Goal: Obtain resource: Obtain resource

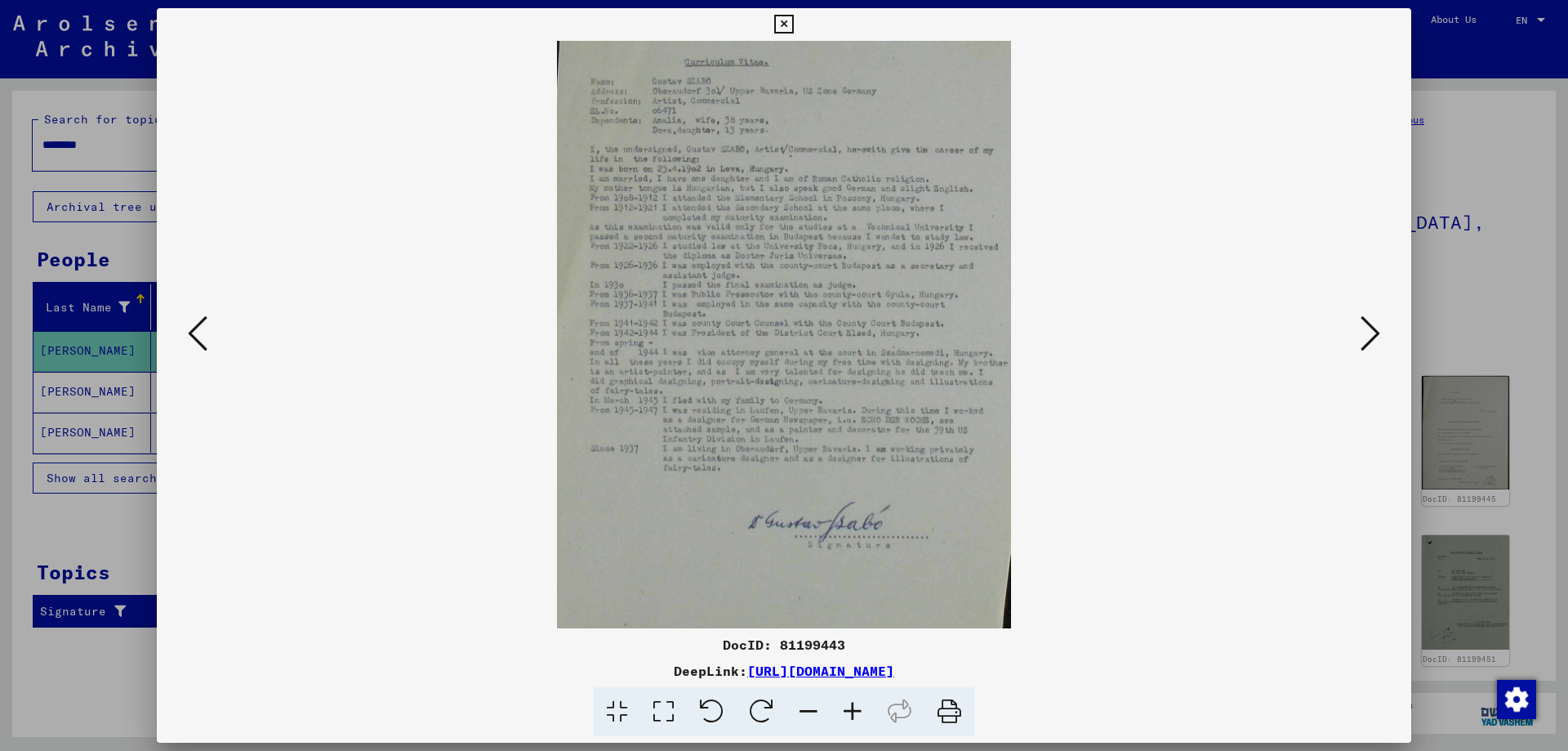
click at [850, 713] on icon at bounding box center [853, 712] width 45 height 50
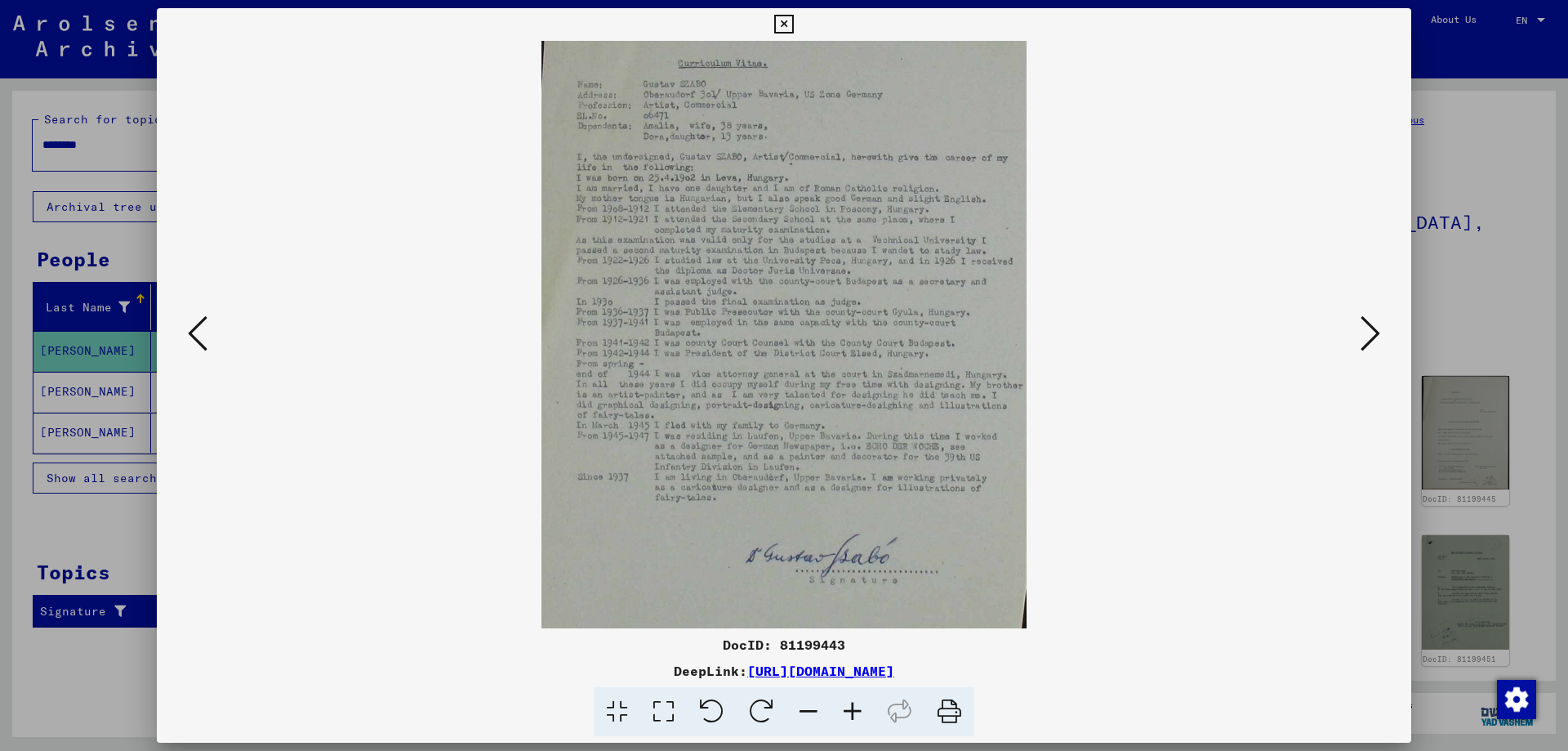
click at [850, 712] on icon at bounding box center [853, 712] width 45 height 50
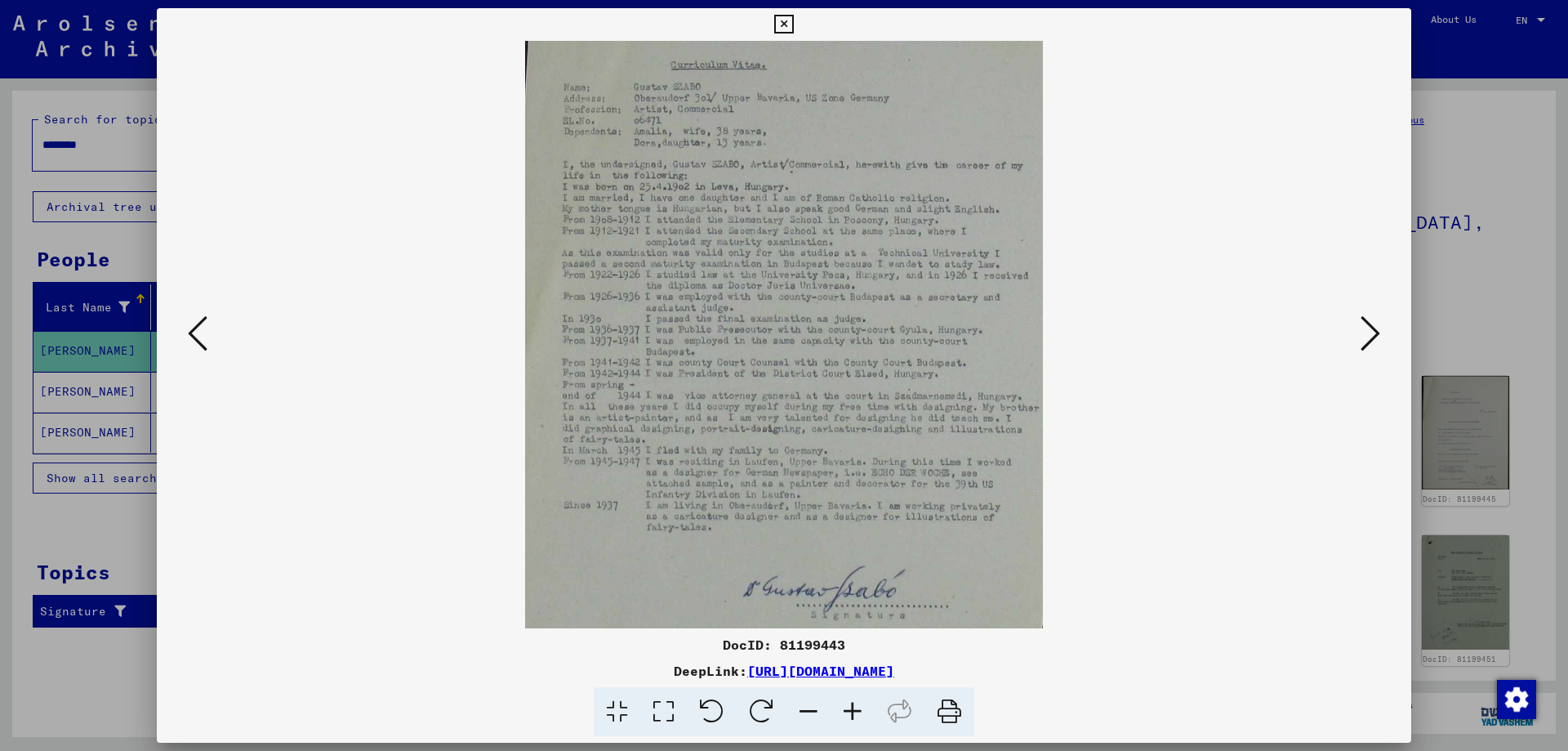
click at [850, 711] on icon at bounding box center [853, 712] width 45 height 50
click at [851, 710] on icon at bounding box center [853, 712] width 45 height 50
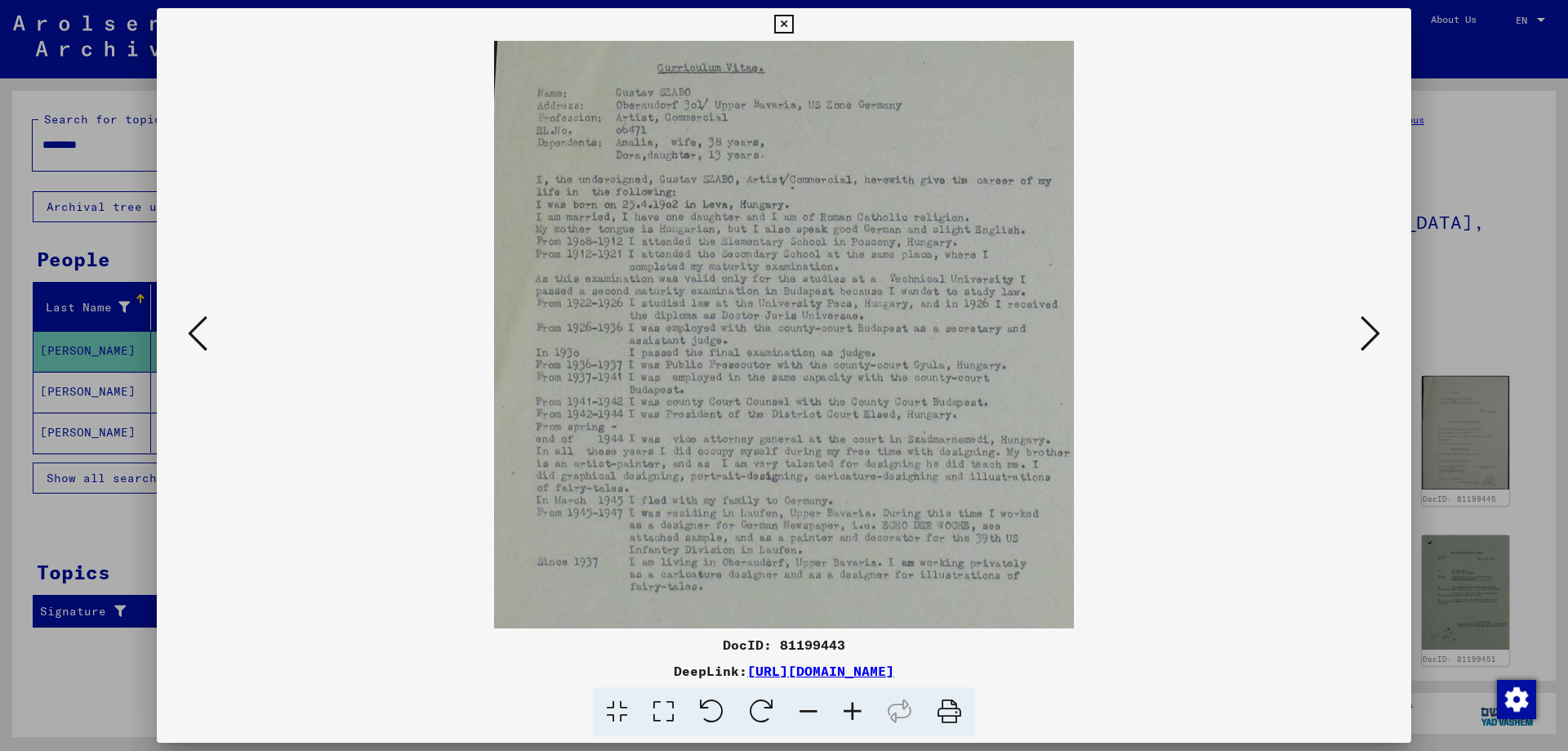
click at [852, 709] on icon at bounding box center [853, 712] width 45 height 50
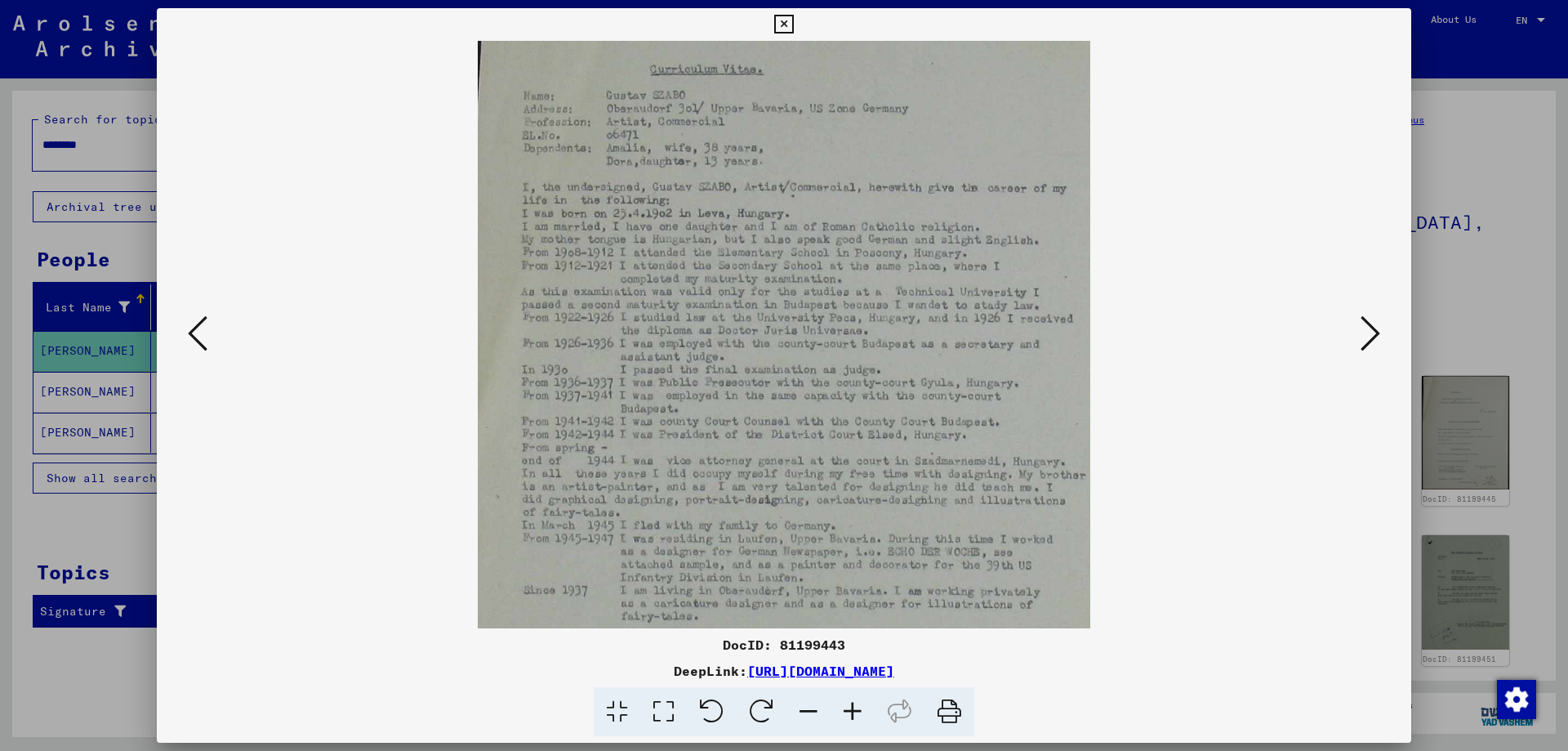
click at [853, 707] on icon at bounding box center [853, 712] width 45 height 50
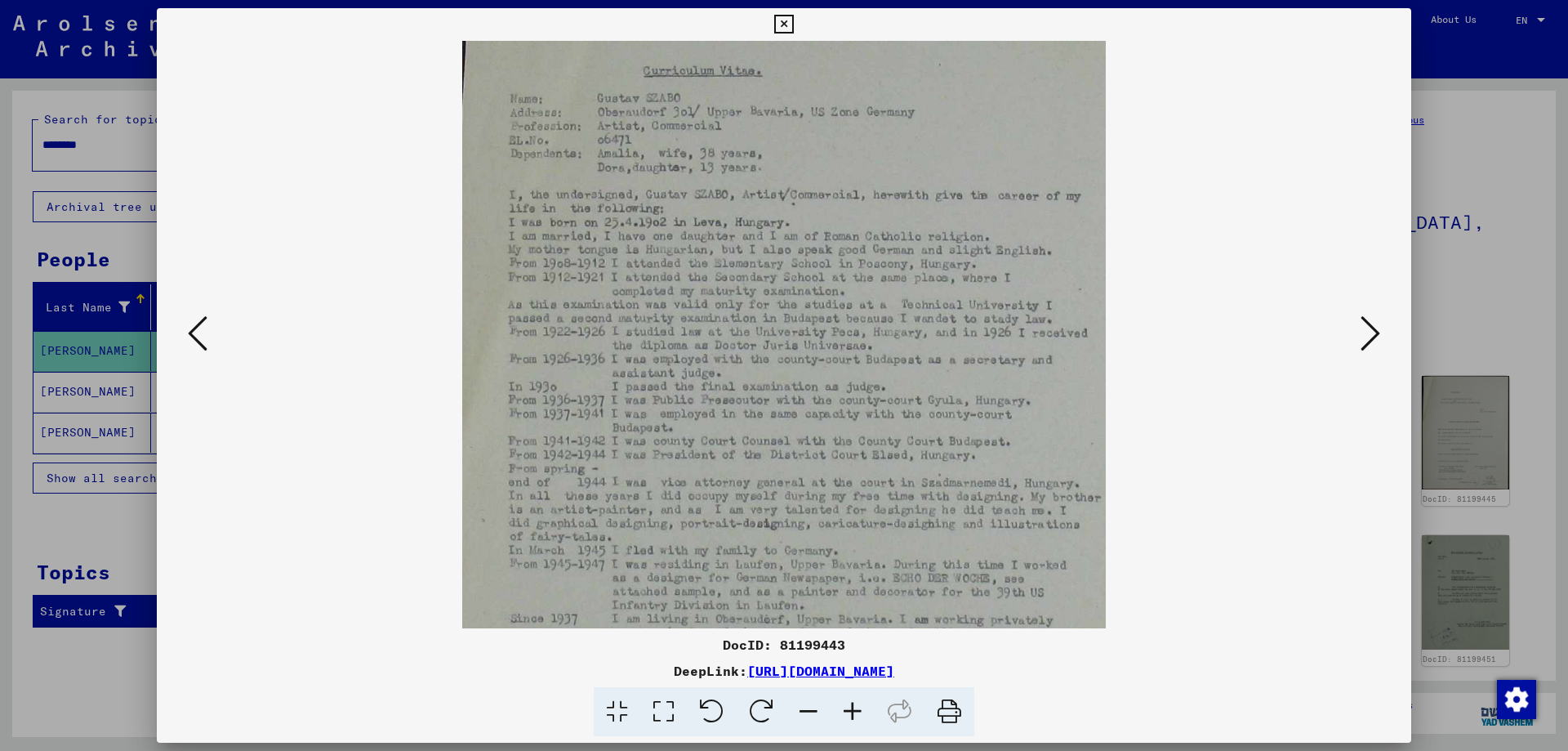
click at [853, 707] on icon at bounding box center [853, 712] width 45 height 50
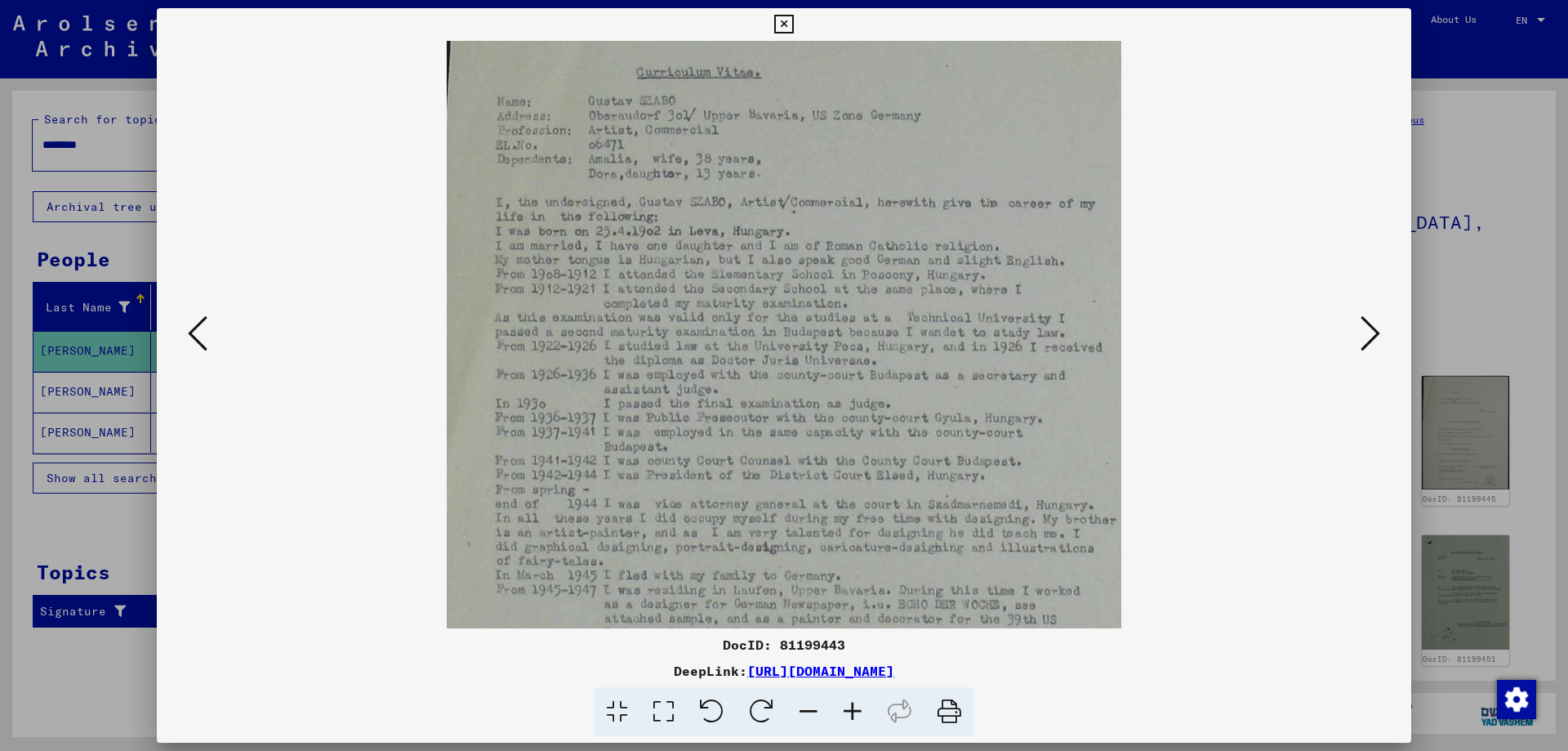
drag, startPoint x: 781, startPoint y: 26, endPoint x: 714, endPoint y: 3, distance: 70.8
click at [778, 25] on icon at bounding box center [784, 25] width 19 height 20
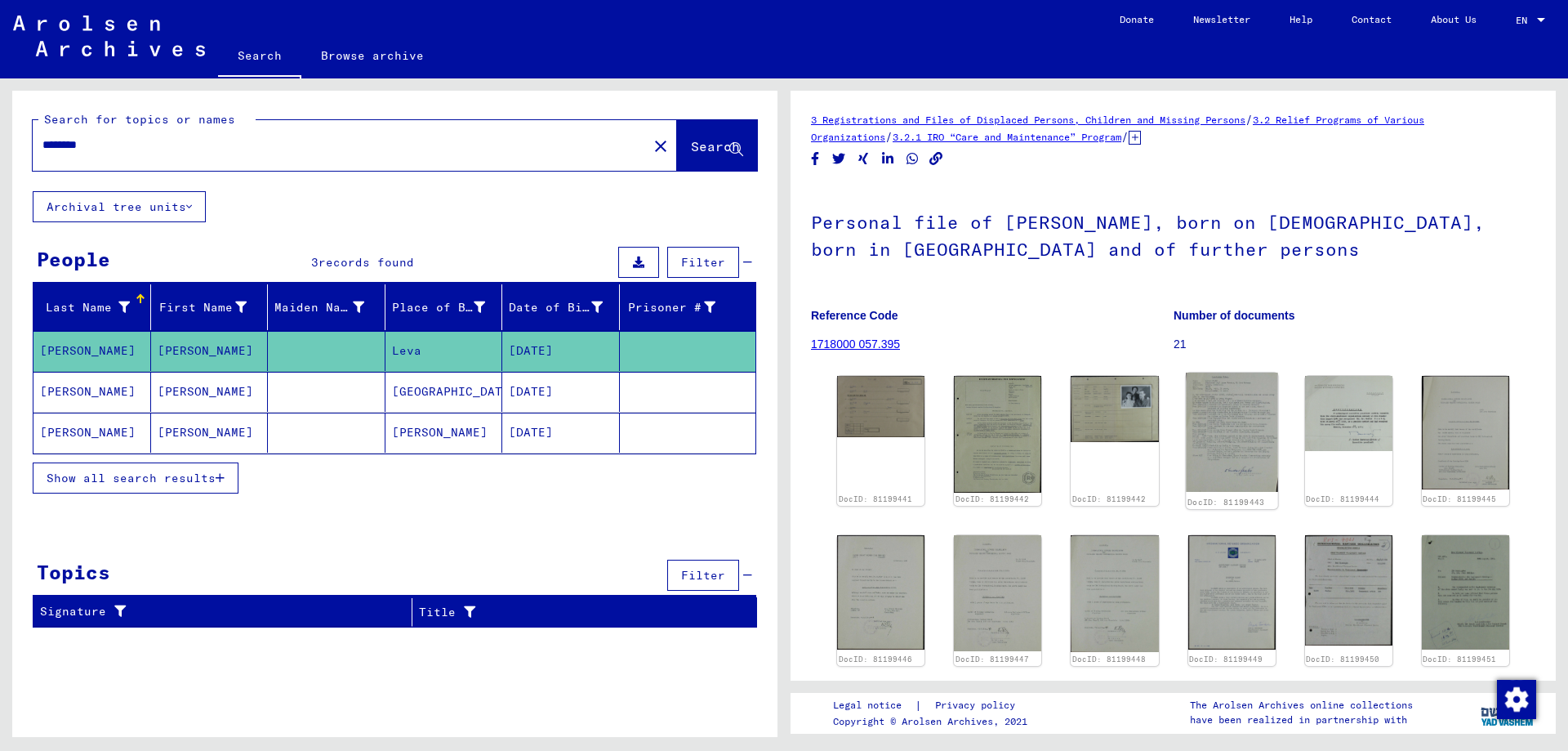
click at [1232, 433] on img at bounding box center [1233, 432] width 93 height 119
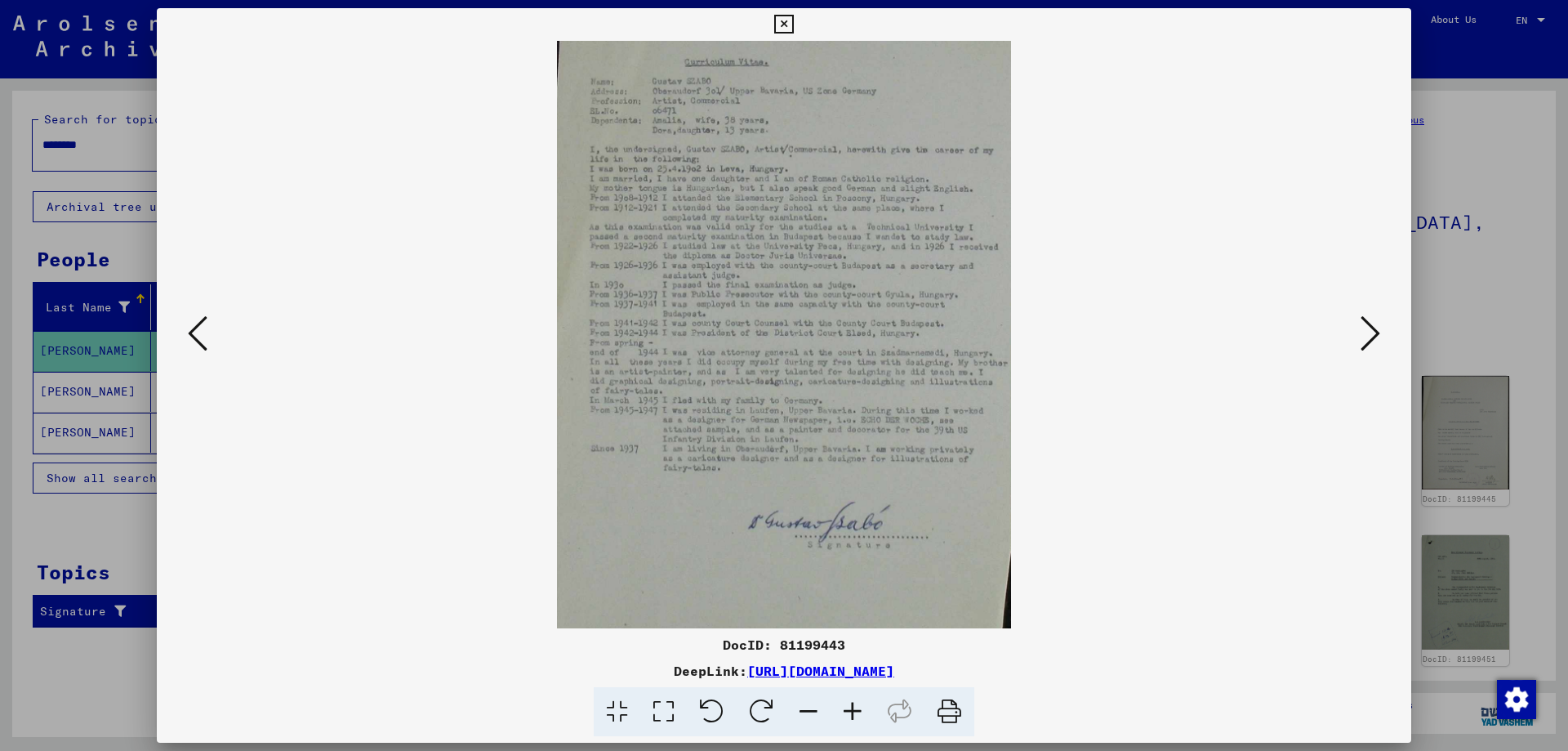
click at [857, 709] on icon at bounding box center [853, 712] width 45 height 50
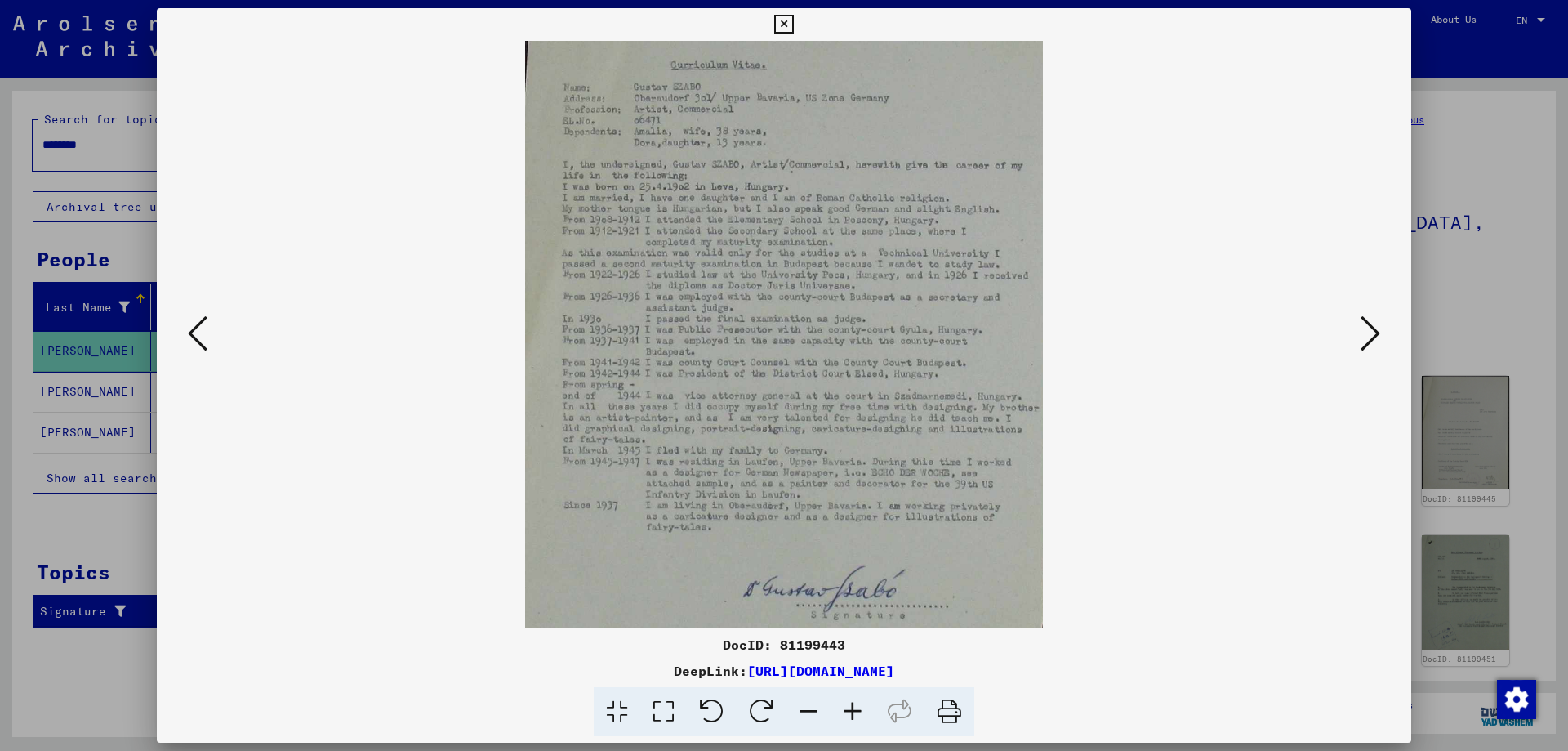
click at [855, 707] on icon at bounding box center [853, 712] width 45 height 50
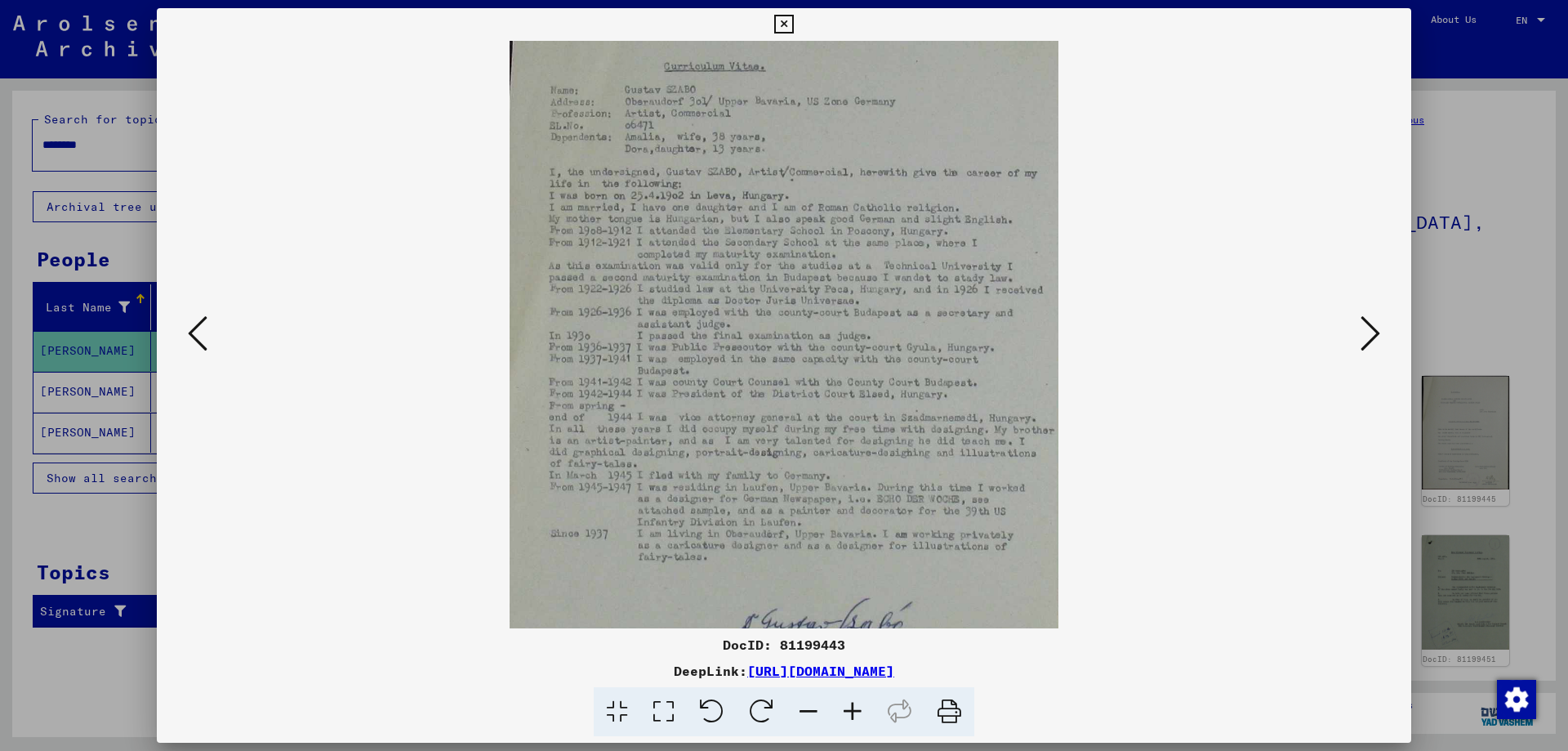
click at [855, 706] on icon at bounding box center [853, 712] width 45 height 50
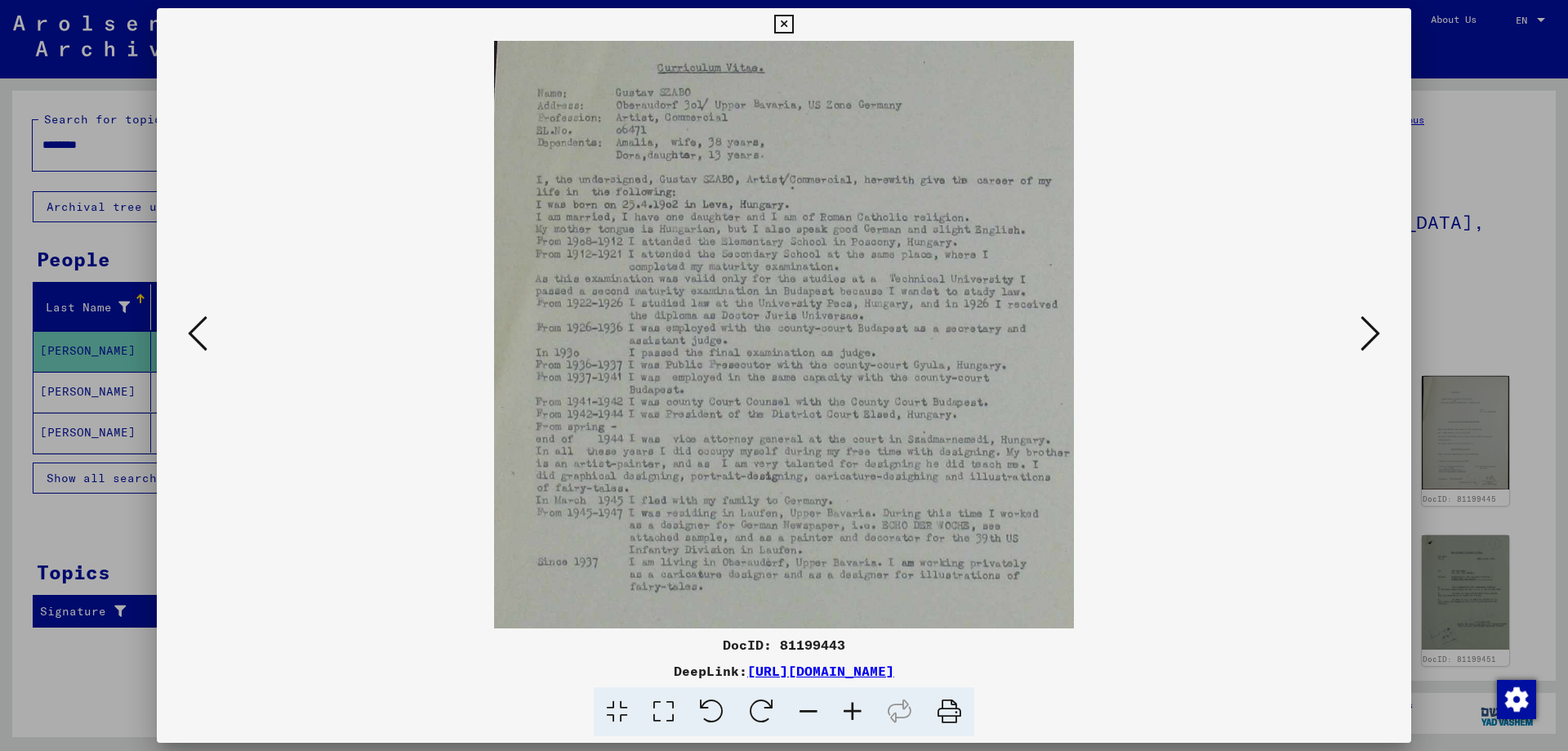
click at [855, 706] on icon at bounding box center [853, 712] width 45 height 50
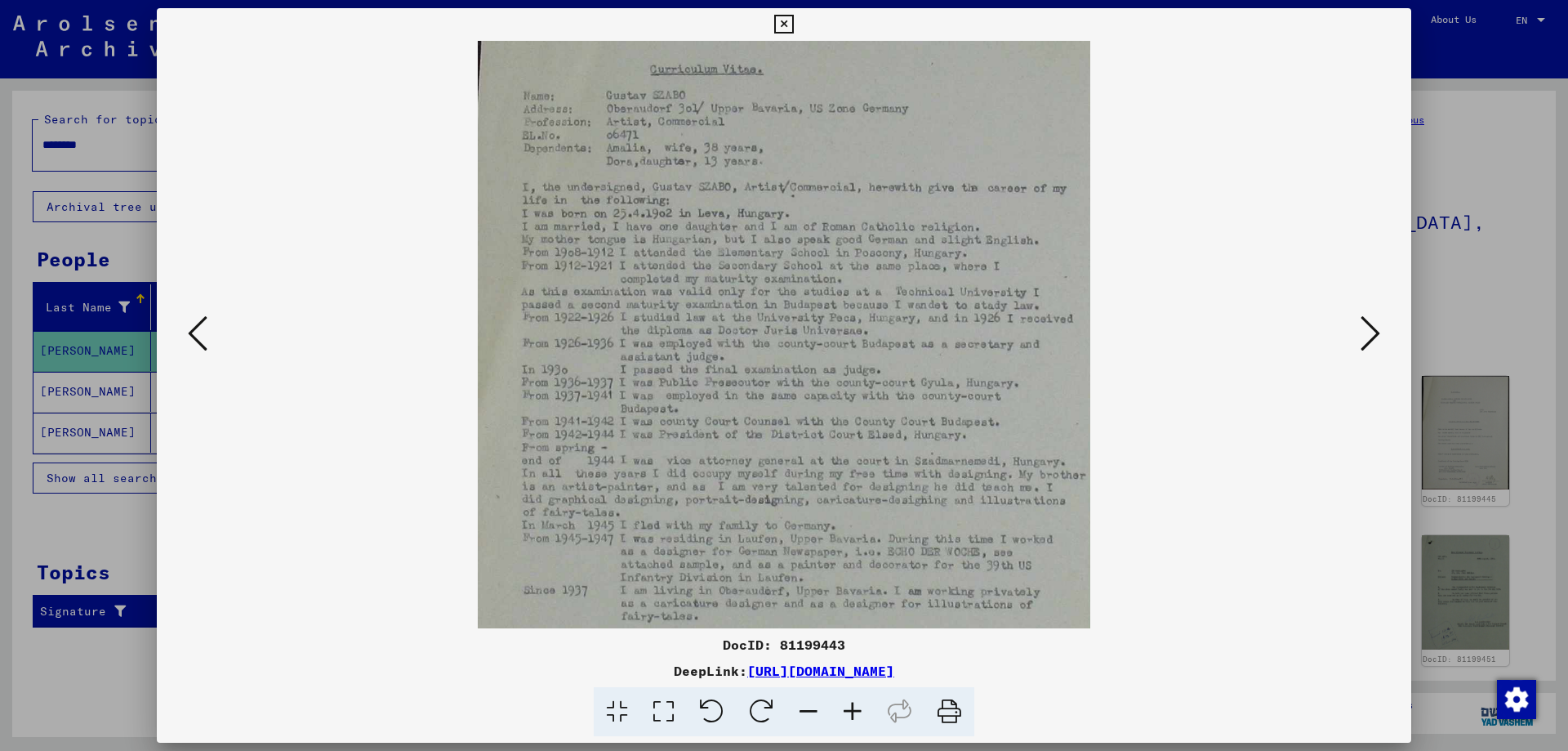
click at [855, 706] on icon at bounding box center [853, 712] width 45 height 50
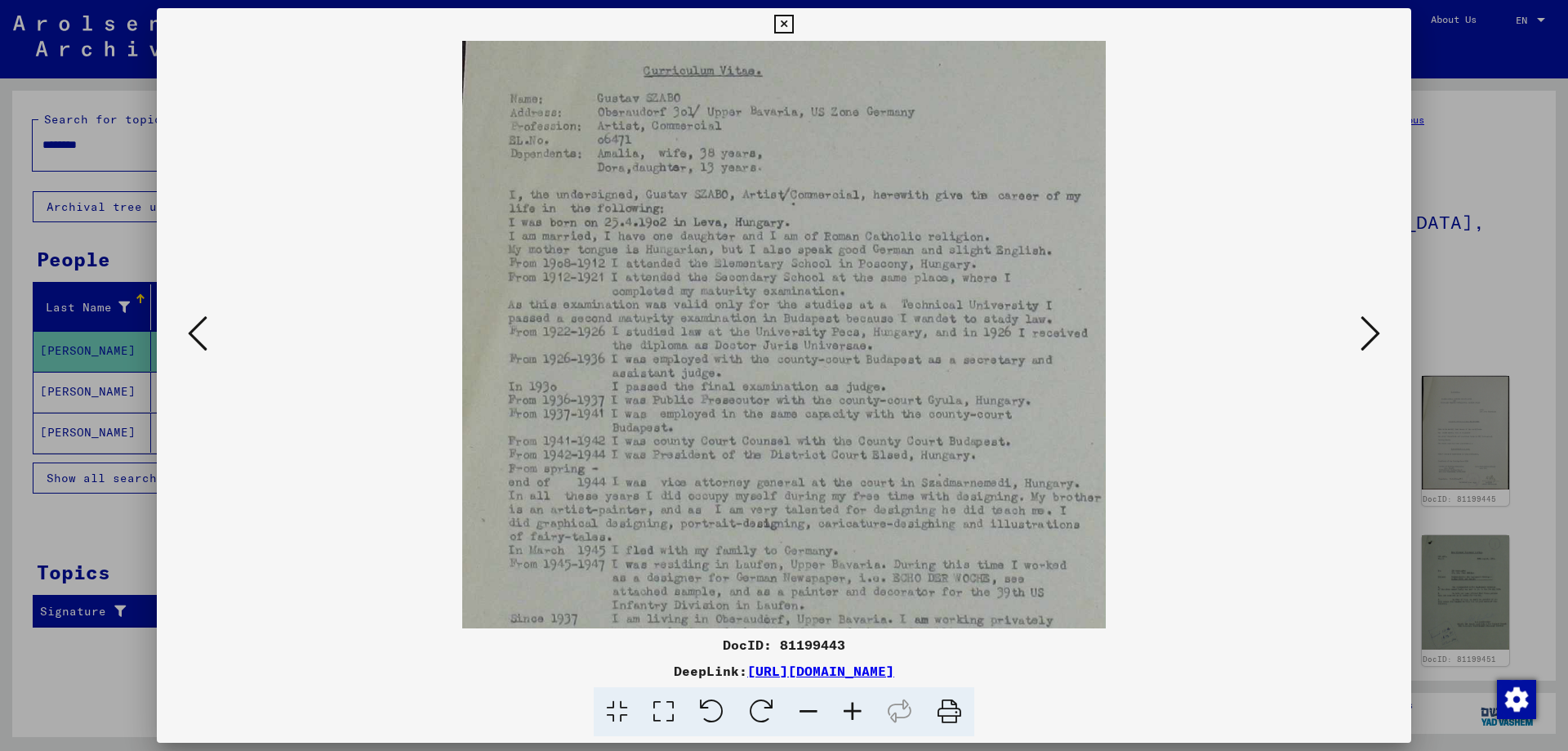
click at [855, 706] on icon at bounding box center [853, 712] width 45 height 50
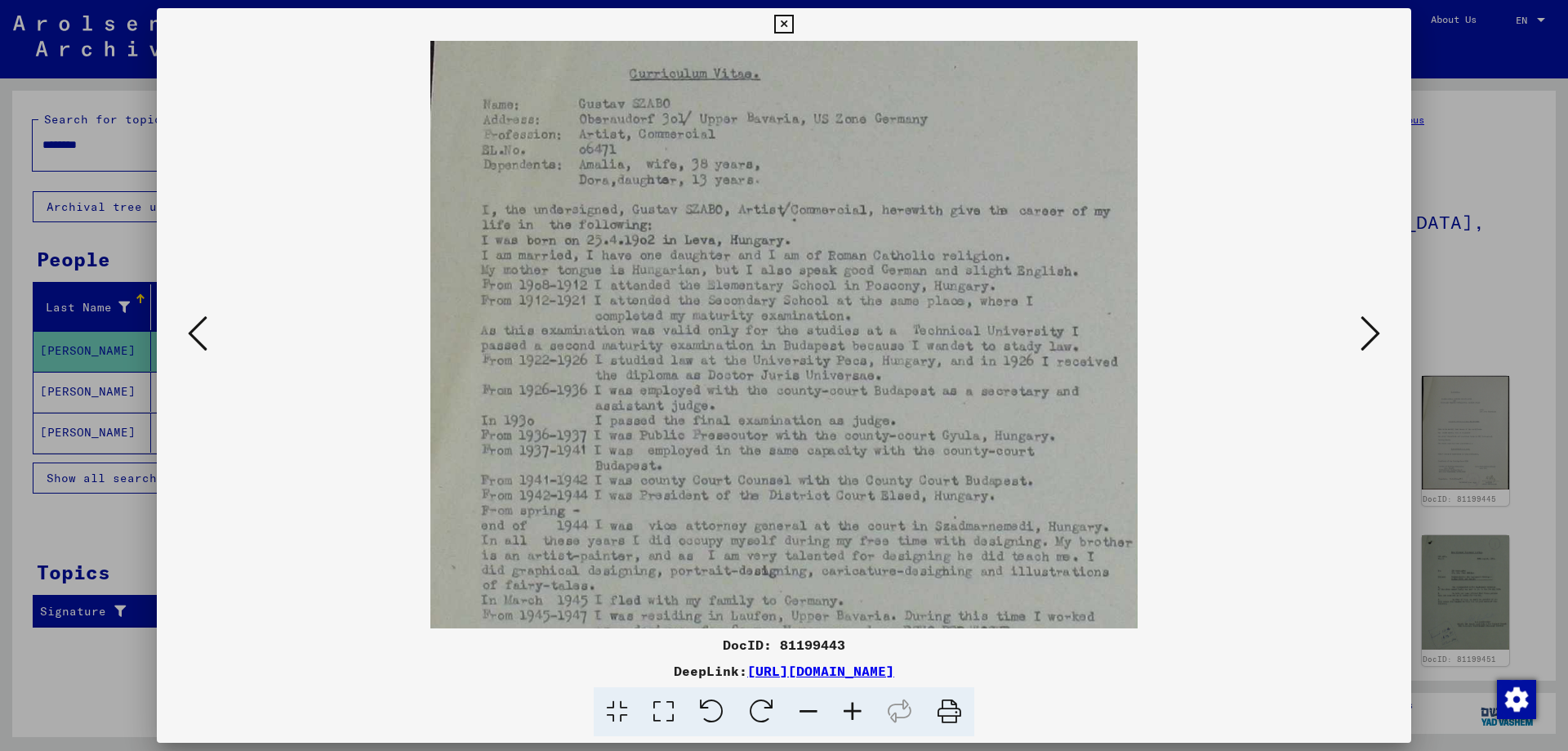
click at [855, 706] on icon at bounding box center [853, 712] width 45 height 50
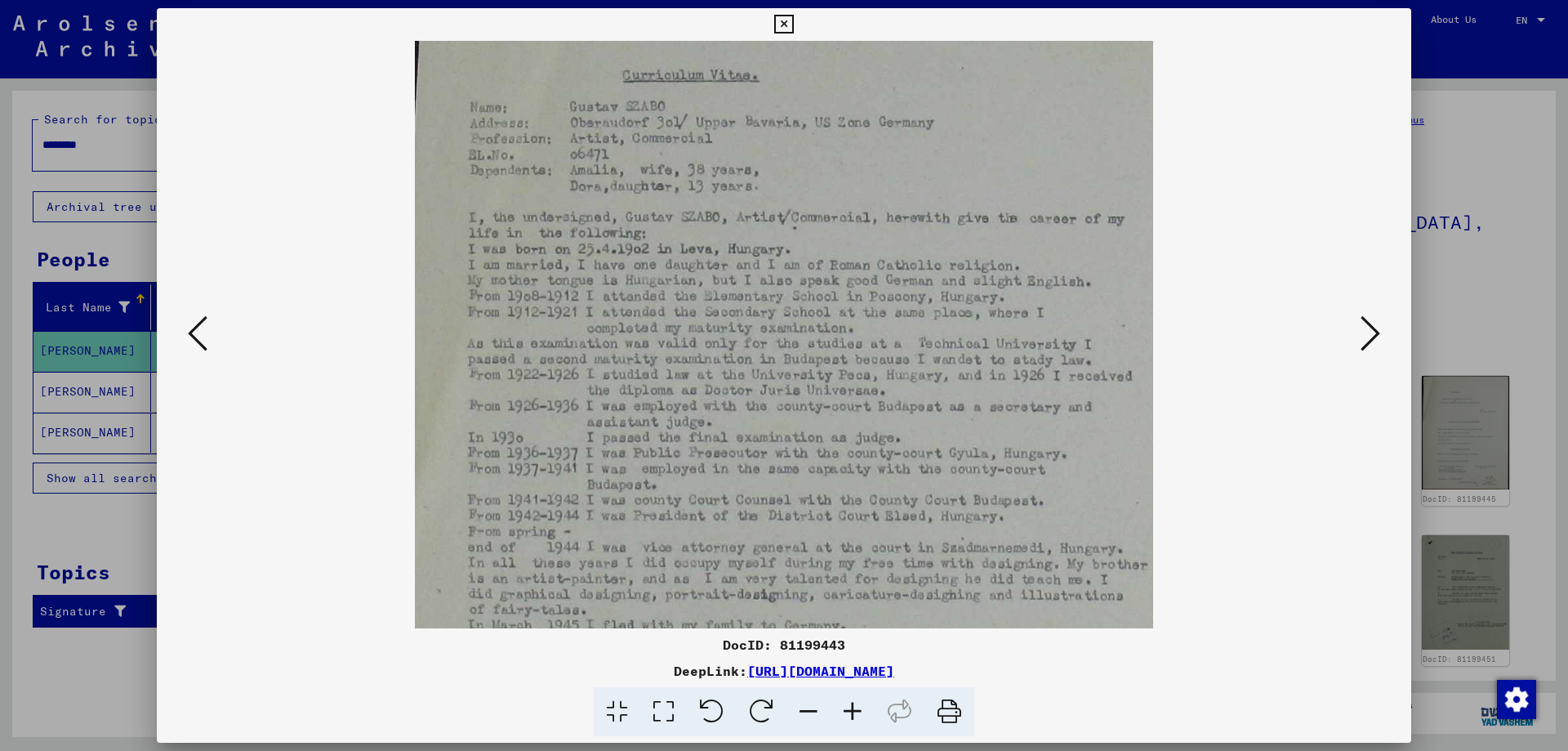
click at [855, 706] on icon at bounding box center [853, 712] width 45 height 50
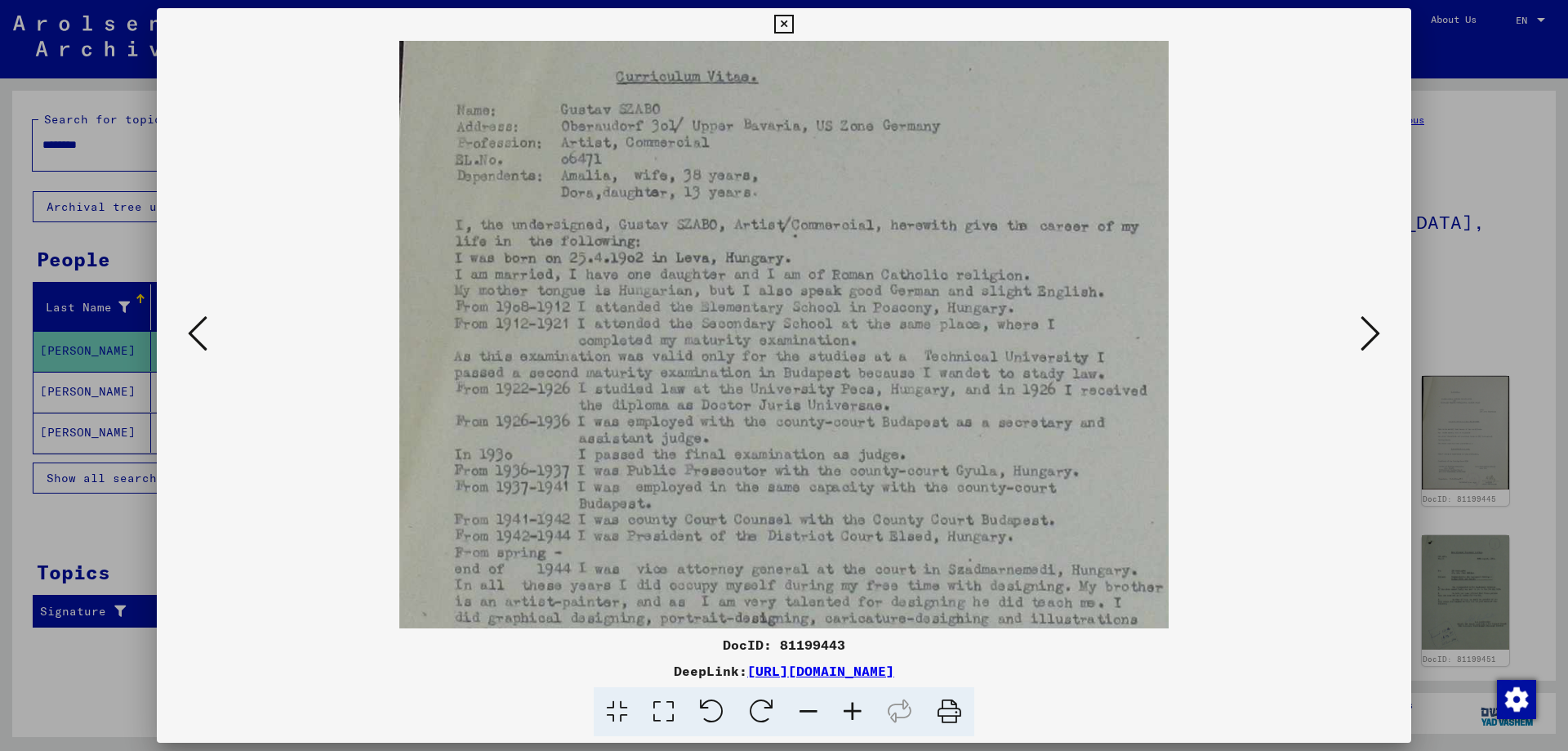
click at [855, 706] on icon at bounding box center [853, 712] width 45 height 50
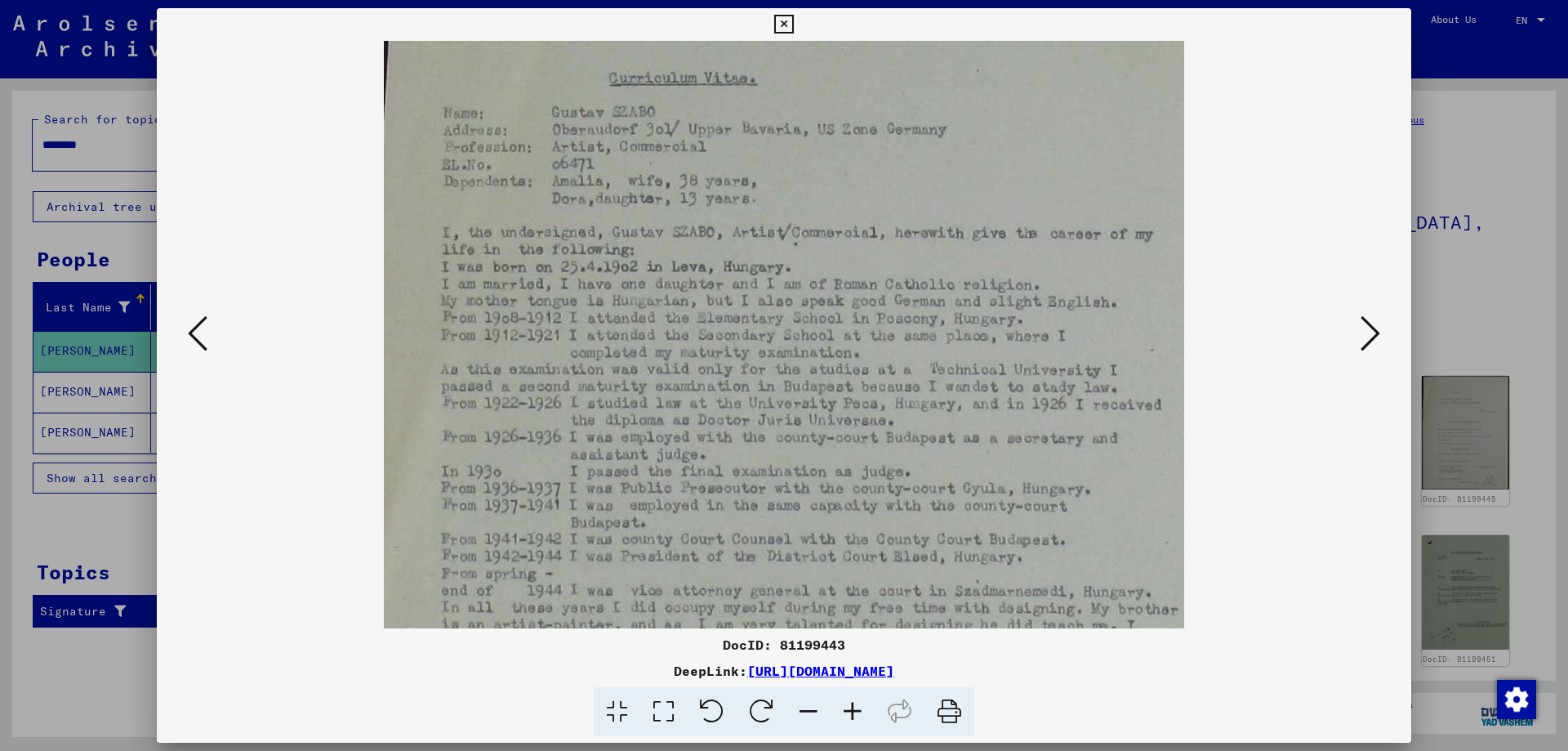
click at [855, 706] on icon at bounding box center [853, 712] width 45 height 50
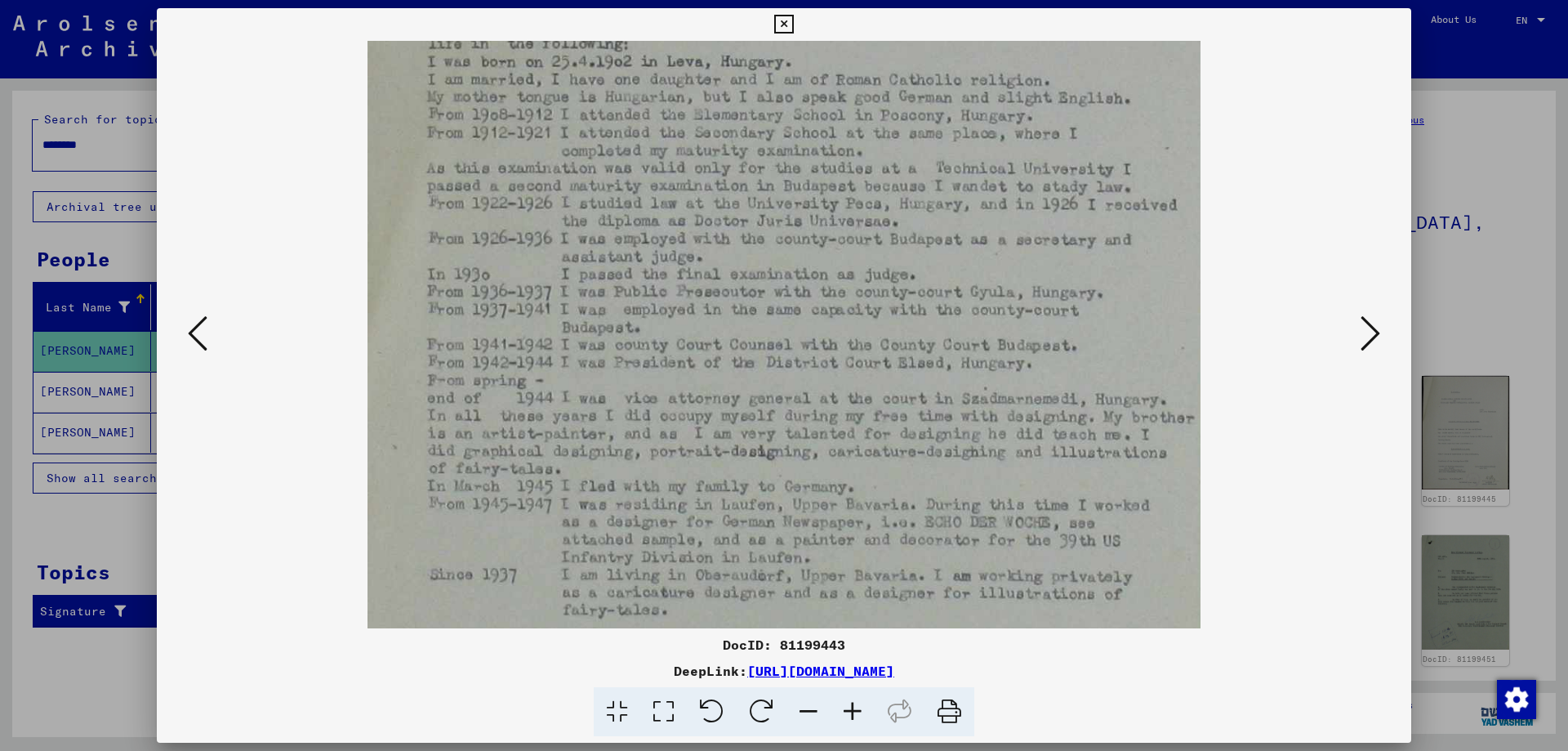
drag, startPoint x: 896, startPoint y: 556, endPoint x: 864, endPoint y: 358, distance: 200.6
click at [864, 358] on img at bounding box center [784, 365] width 834 height 1077
click at [851, 701] on icon at bounding box center [853, 712] width 45 height 50
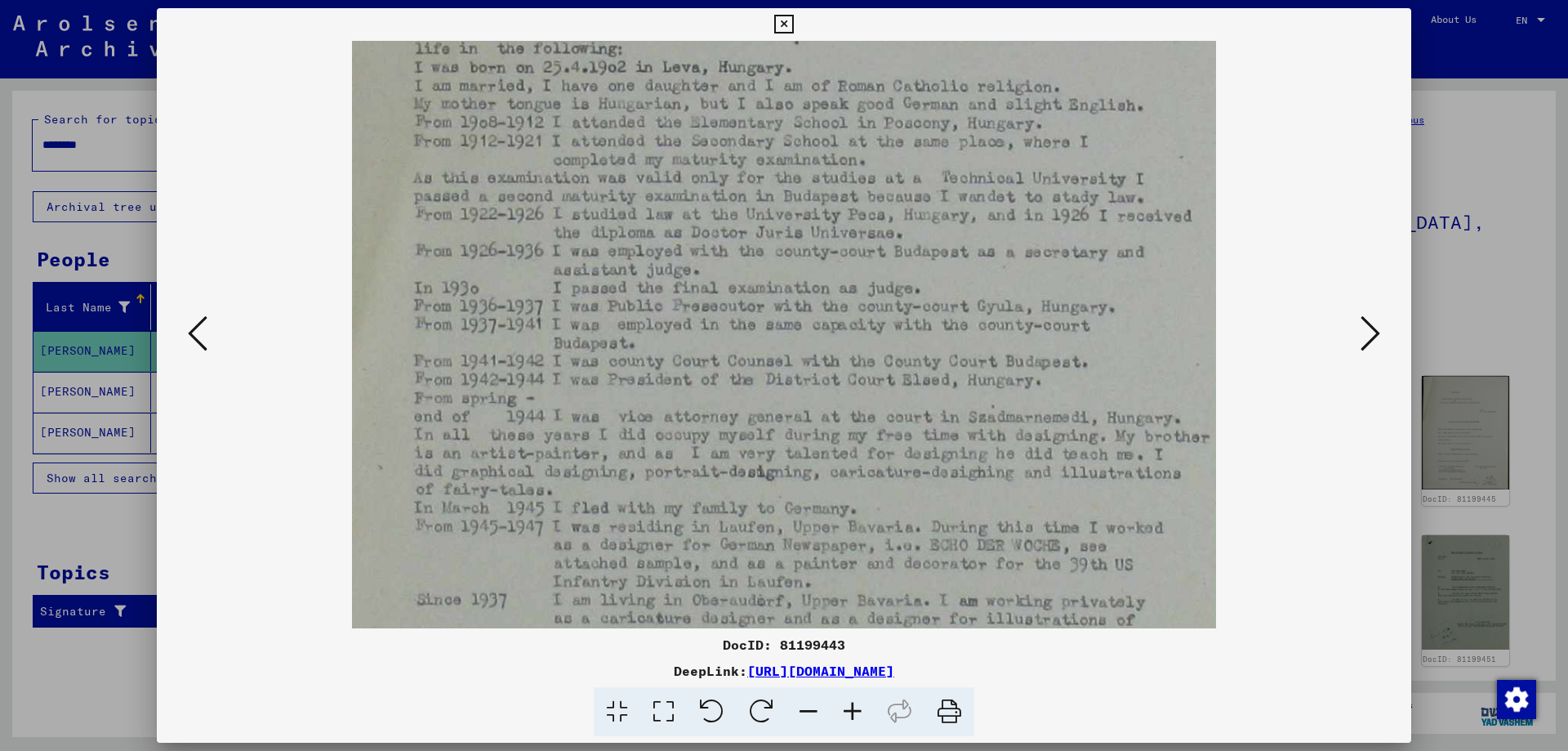
click at [851, 701] on icon at bounding box center [853, 712] width 45 height 50
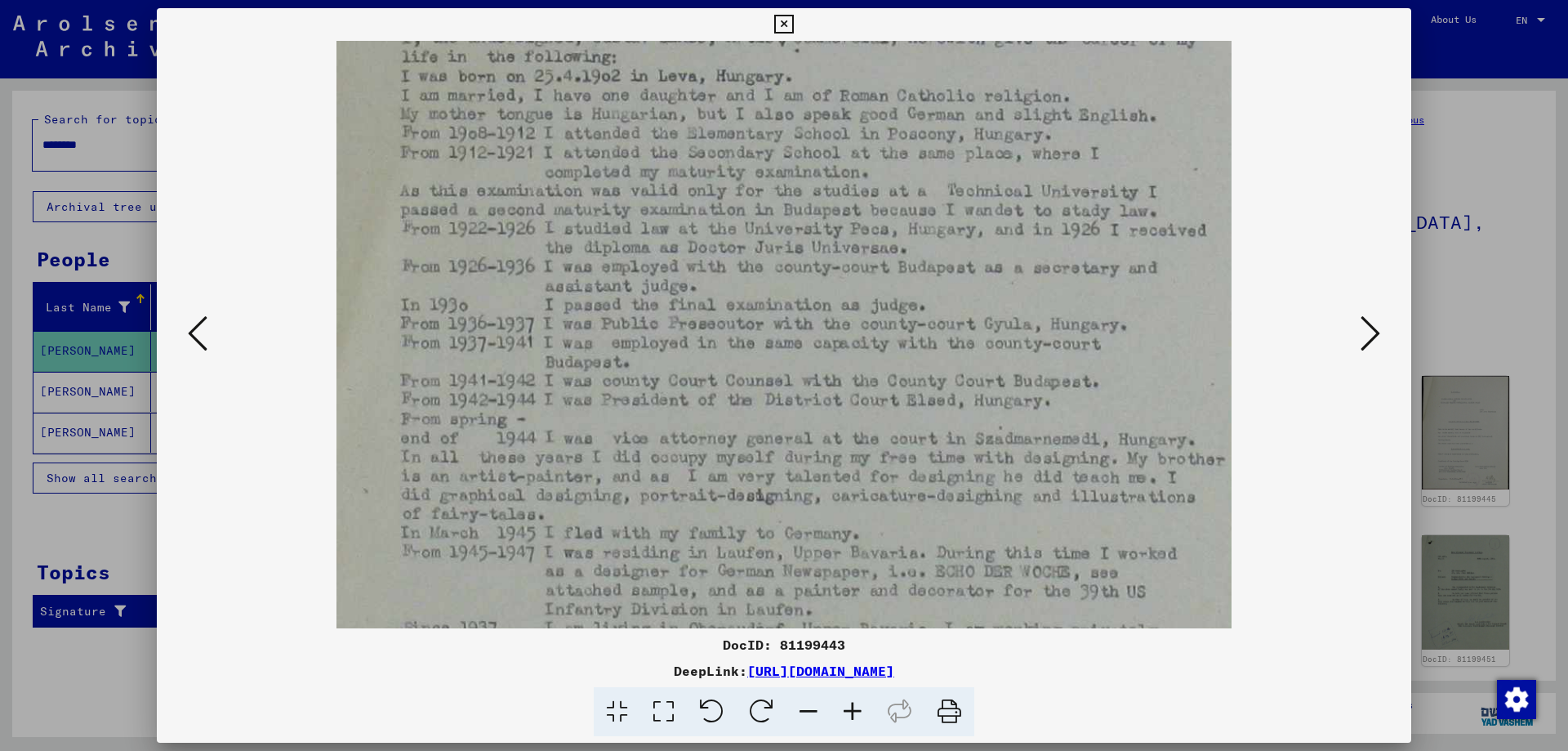
click at [851, 701] on icon at bounding box center [853, 712] width 45 height 50
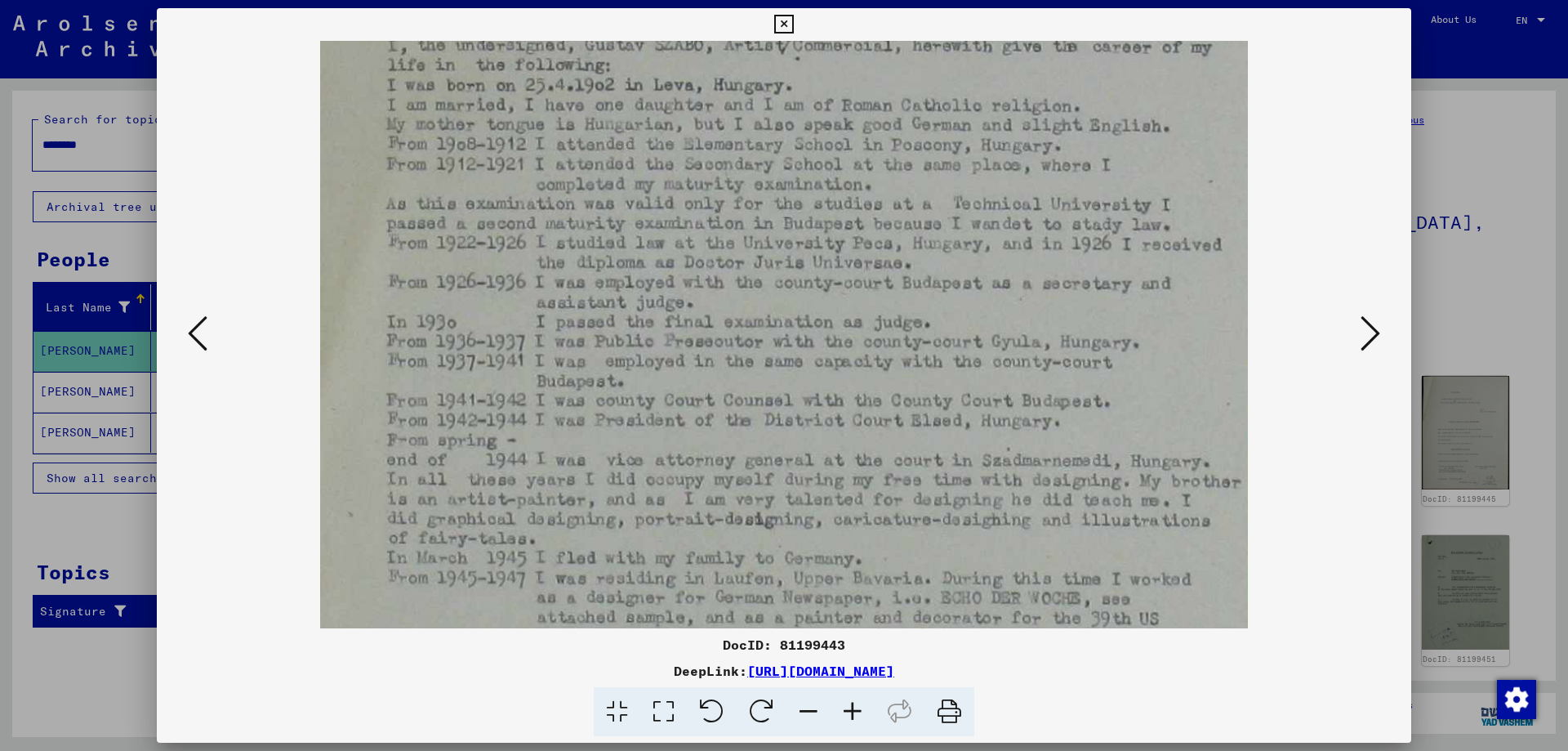
click at [851, 701] on icon at bounding box center [853, 712] width 45 height 50
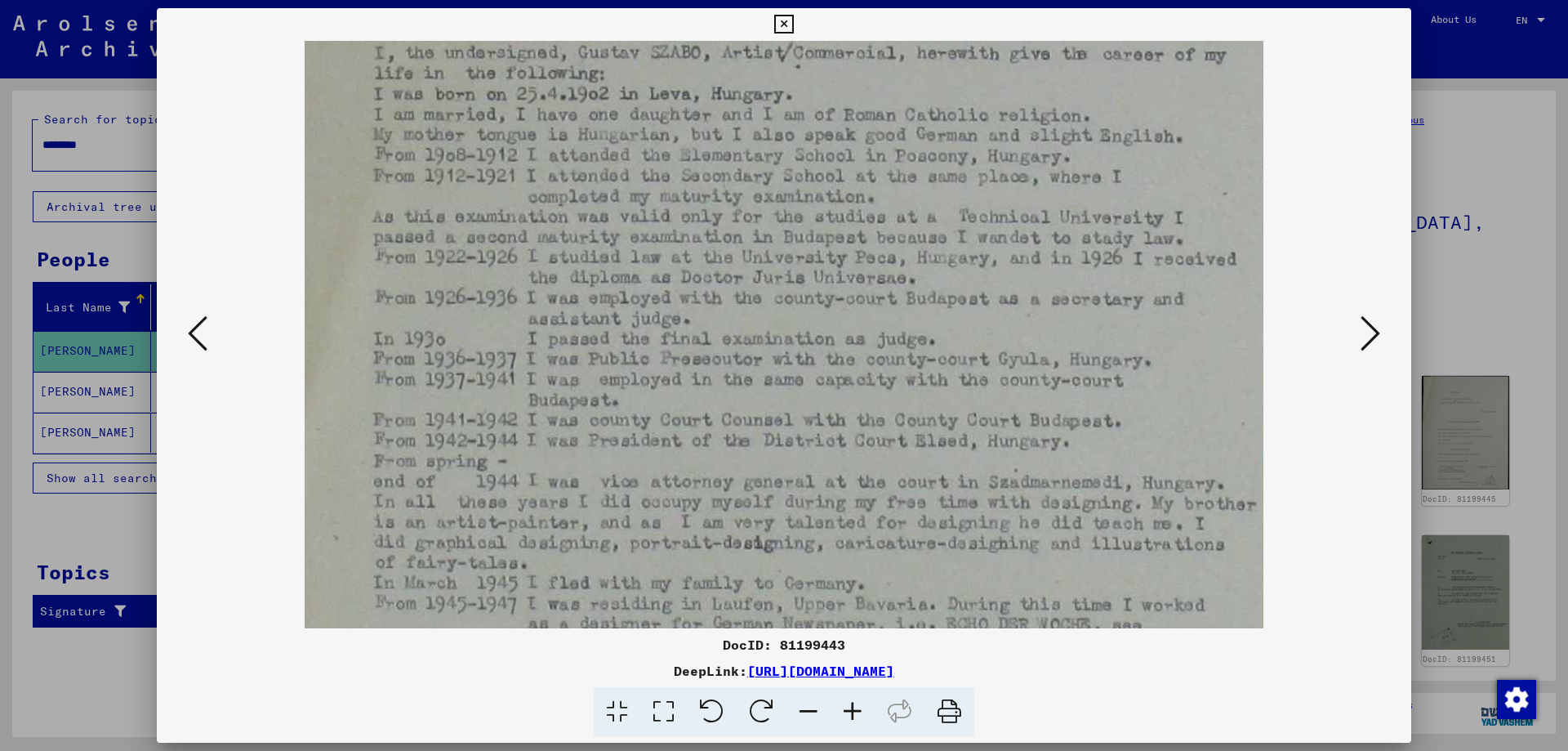
click at [851, 701] on icon at bounding box center [853, 712] width 45 height 50
click at [849, 714] on icon at bounding box center [853, 712] width 45 height 50
click at [856, 707] on icon at bounding box center [853, 712] width 45 height 50
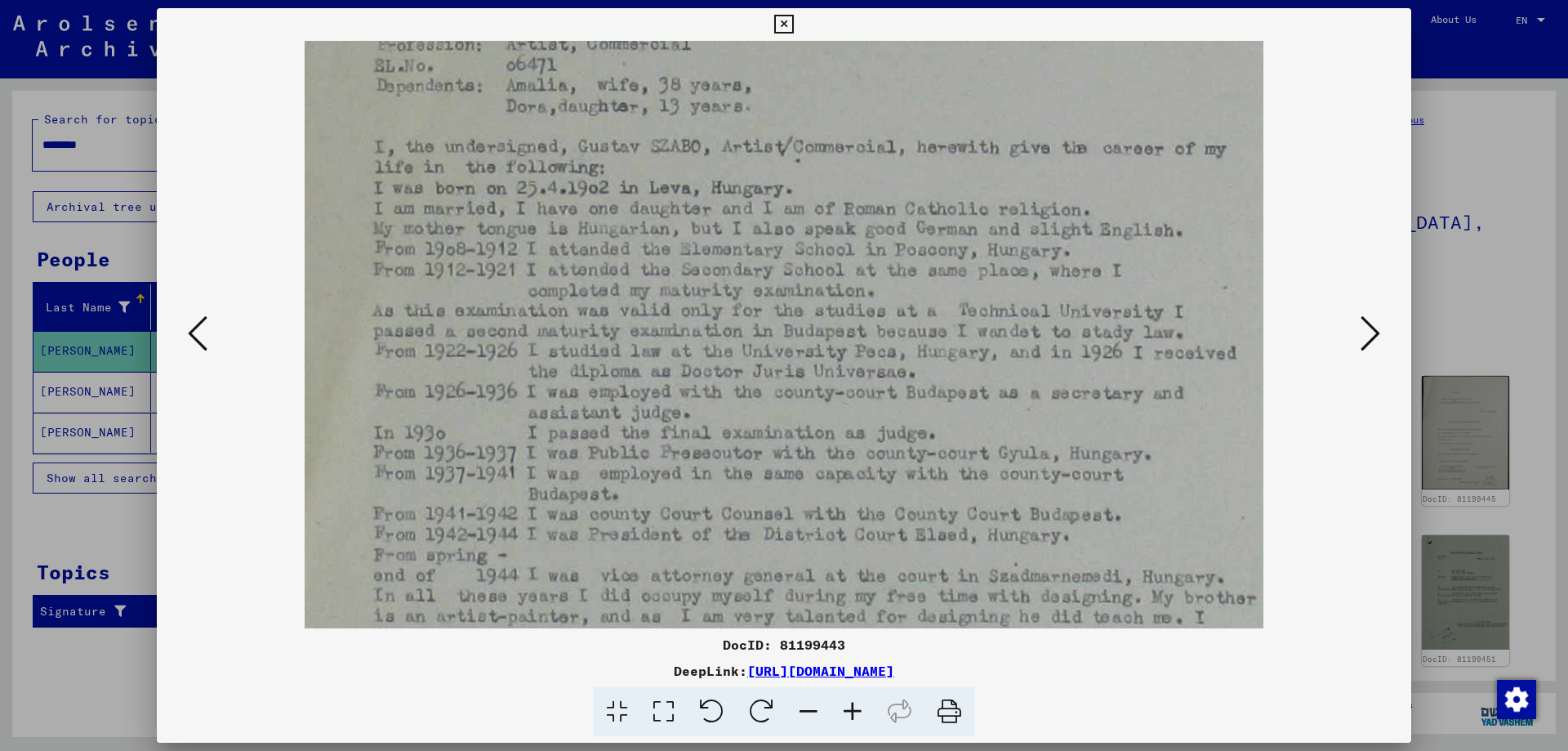
scroll to position [0, 0]
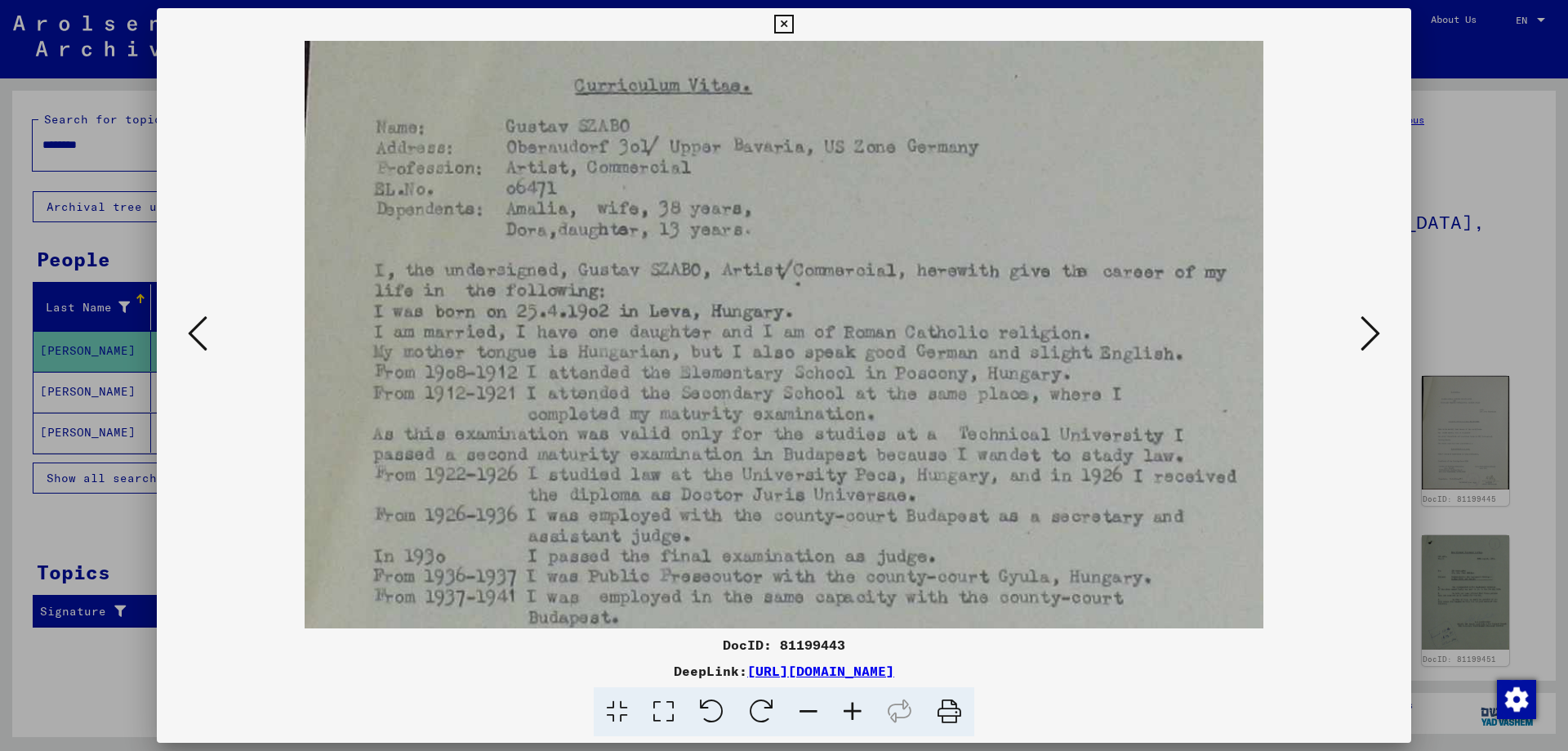
drag, startPoint x: 735, startPoint y: 312, endPoint x: 824, endPoint y: 634, distance: 334.1
click at [824, 634] on div "DocID: 81199443 DeepLink: [URL][DOMAIN_NAME]" at bounding box center [784, 373] width 1254 height 729
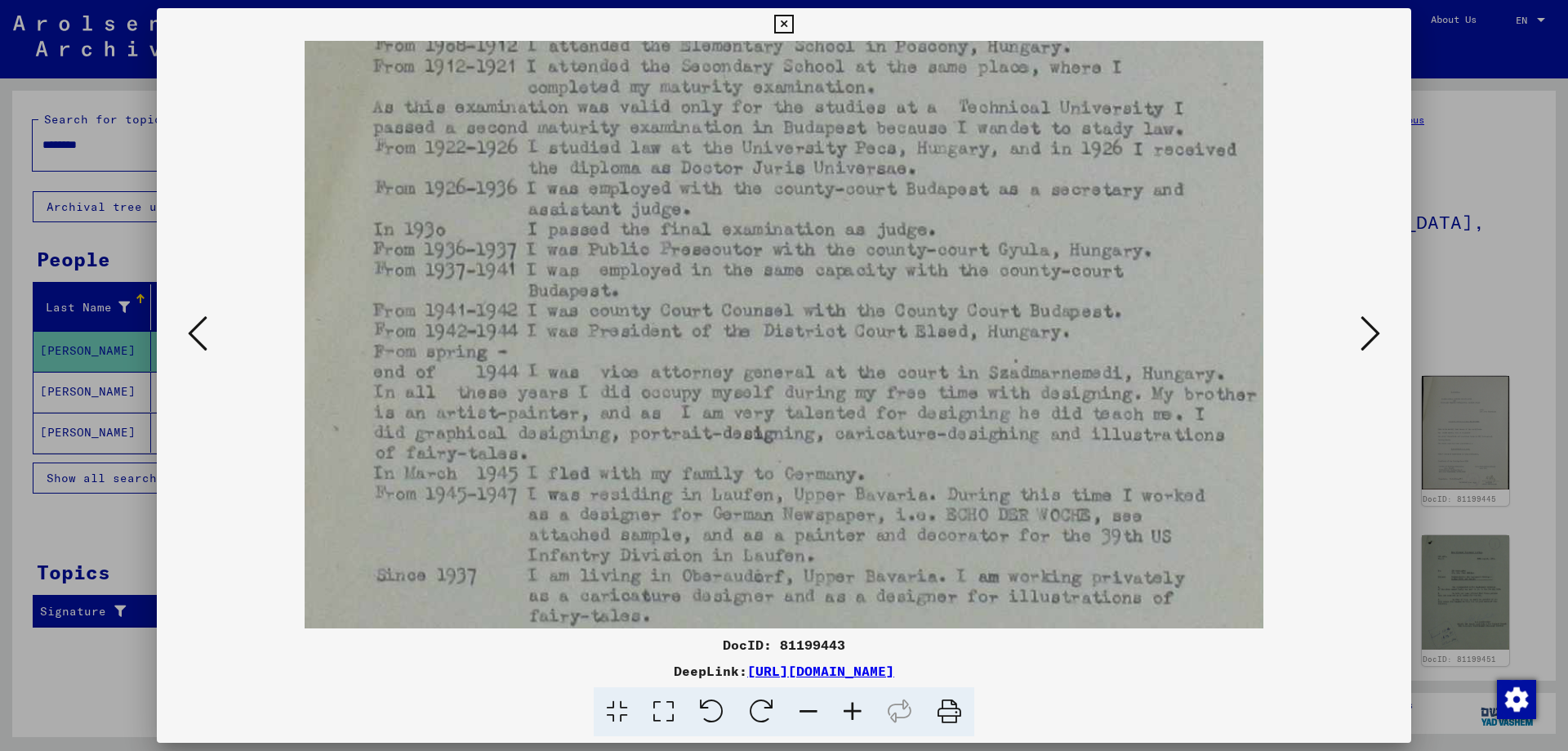
scroll to position [335, 0]
drag, startPoint x: 783, startPoint y: 563, endPoint x: 732, endPoint y: 229, distance: 337.9
click at [732, 229] on img at bounding box center [784, 326] width 959 height 1241
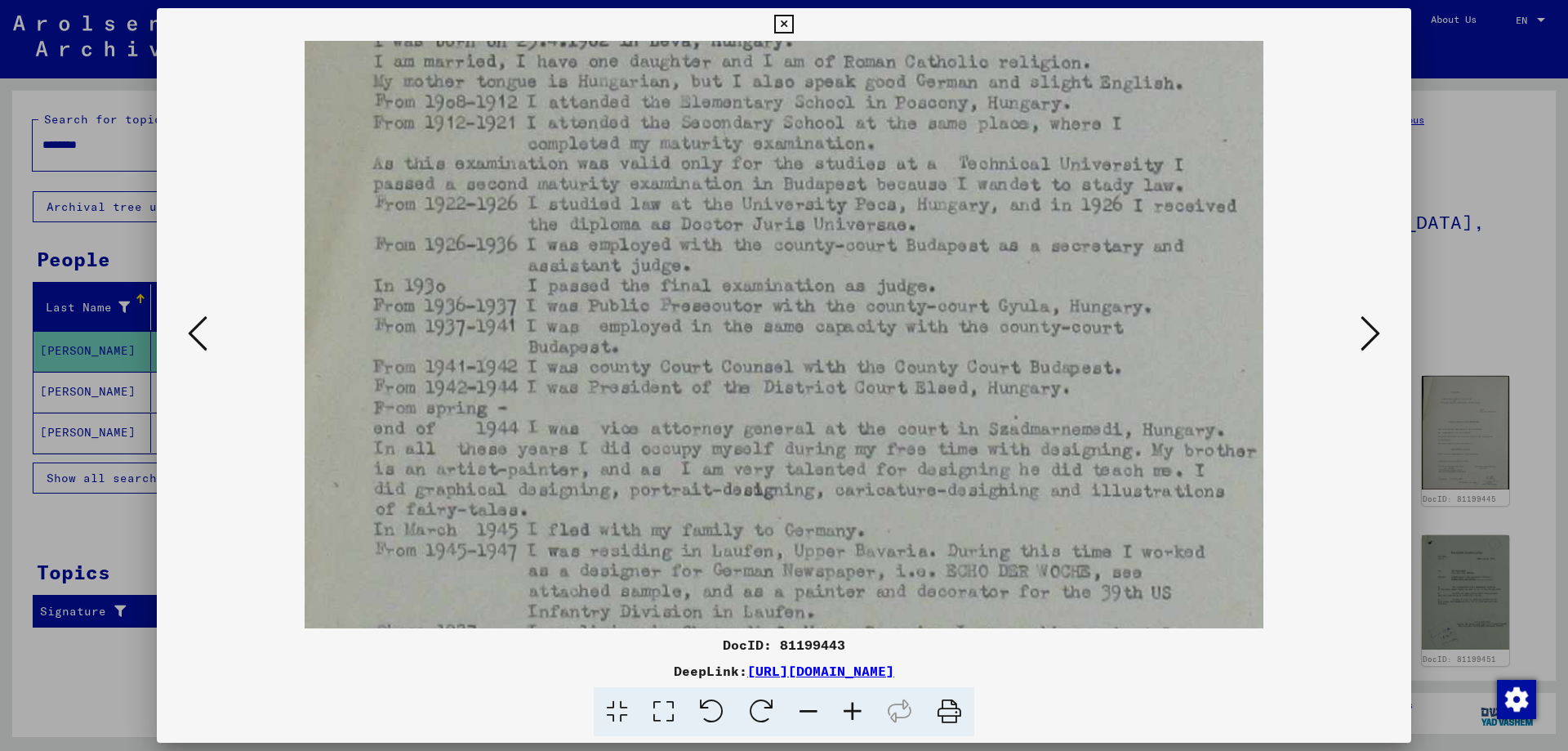
scroll to position [261, 0]
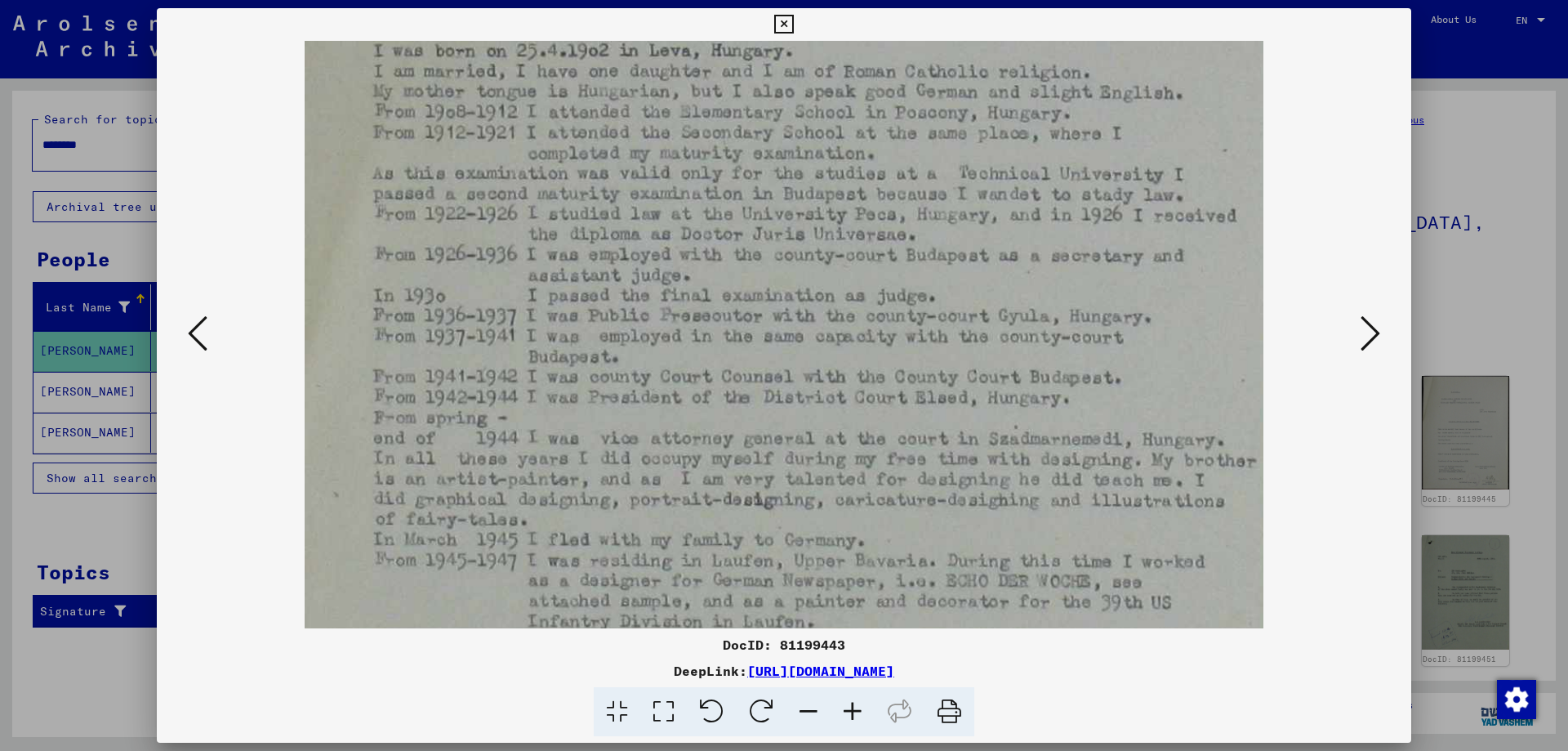
drag, startPoint x: 732, startPoint y: 228, endPoint x: 654, endPoint y: 110, distance: 141.4
click at [765, 302] on img at bounding box center [784, 400] width 959 height 1241
